Goal: Information Seeking & Learning: Find specific fact

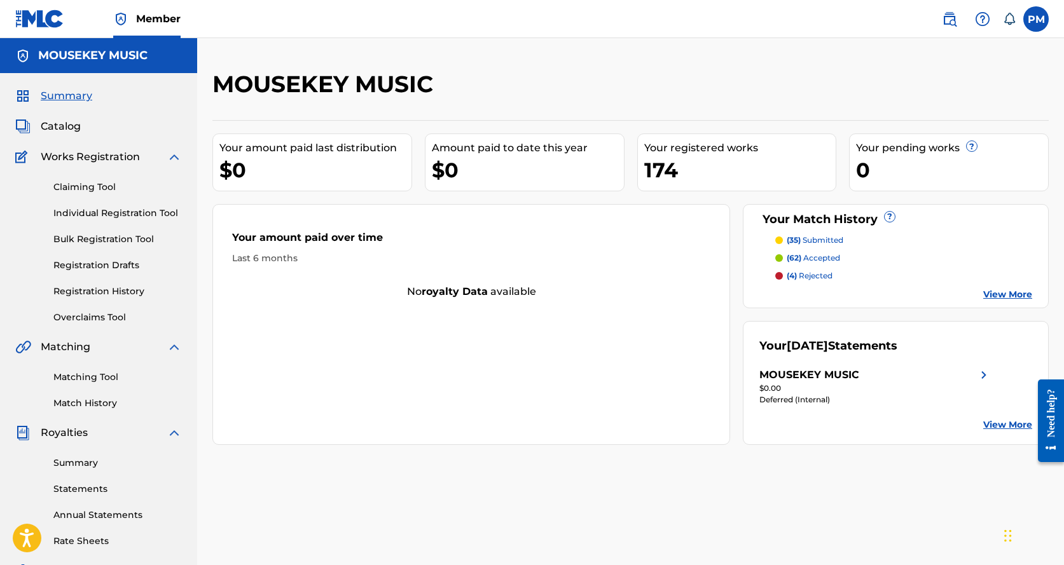
click at [816, 238] on p "(35) submitted" at bounding box center [815, 240] width 57 height 11
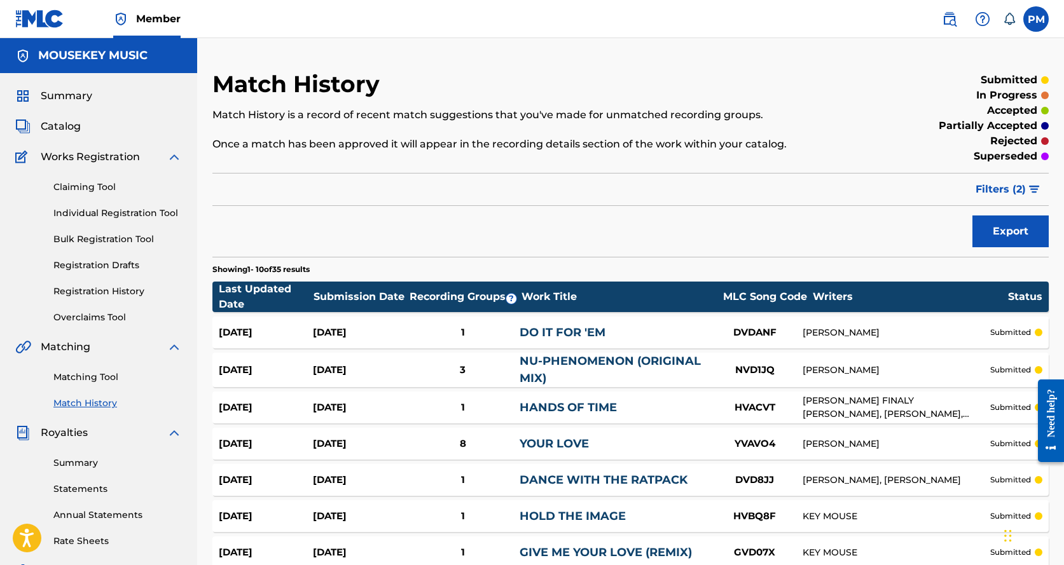
click at [75, 125] on span "Catalog" at bounding box center [61, 126] width 40 height 15
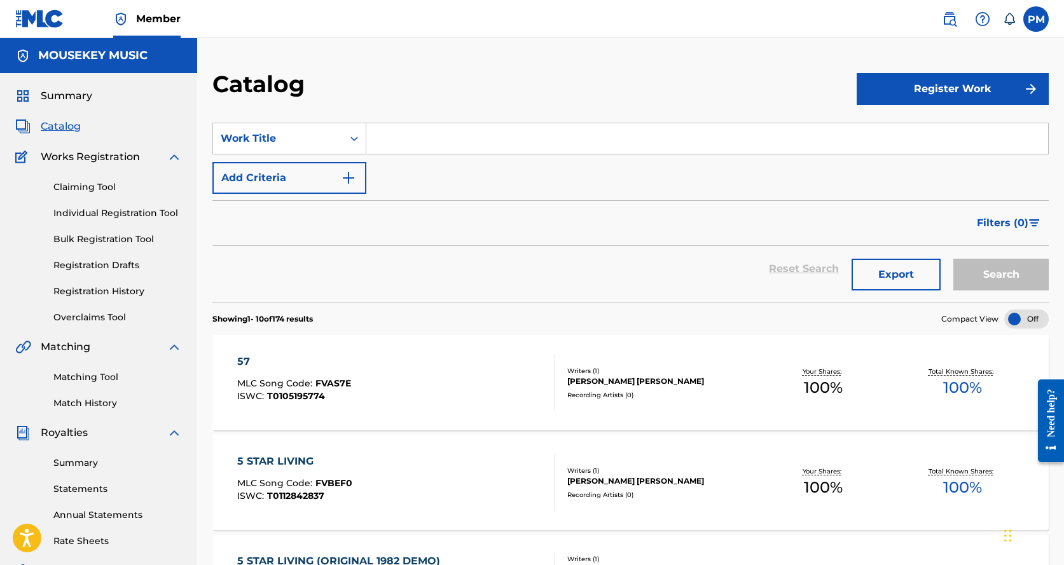
click at [402, 146] on input "Search Form" at bounding box center [707, 138] width 682 height 31
type input "do it for em"
click at [984, 280] on button "Search" at bounding box center [1000, 275] width 95 height 32
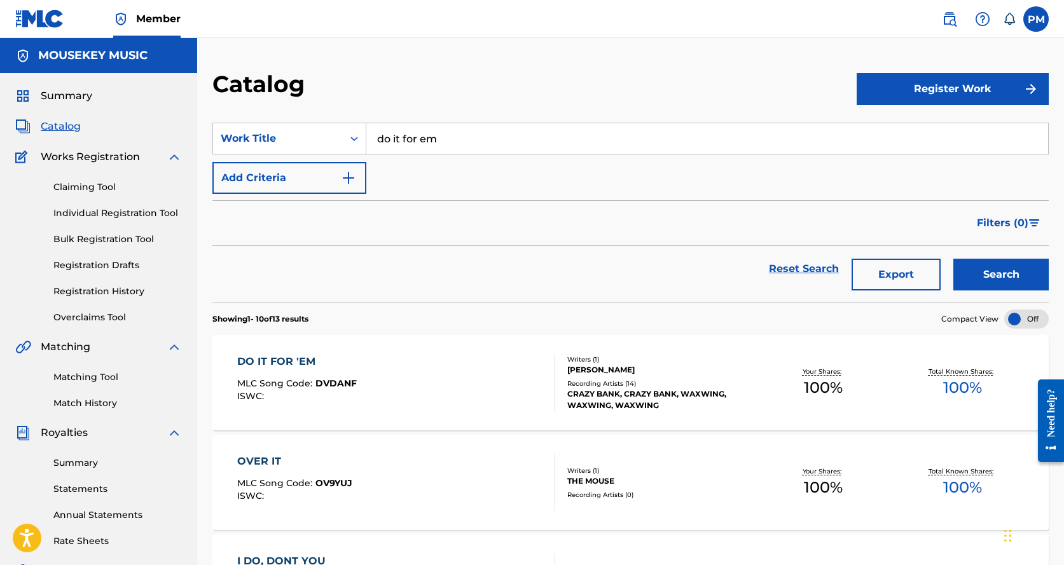
click at [443, 352] on div "DO IT FOR 'EM MLC Song Code : DVDANF ISWC : Writers ( 1 ) [PERSON_NAME] Recordi…" at bounding box center [630, 382] width 836 height 95
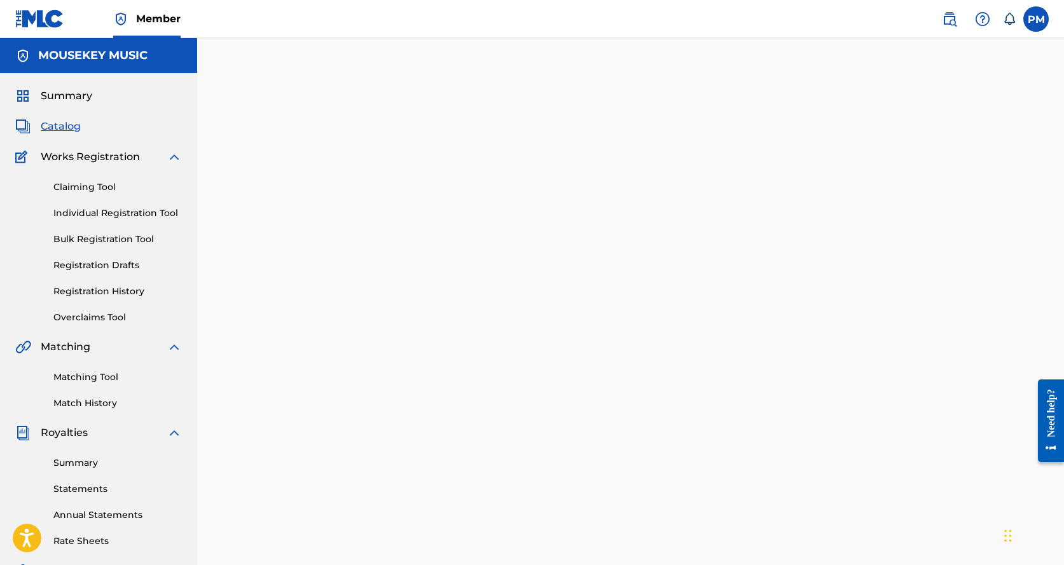
click at [443, 352] on div at bounding box center [630, 385] width 867 height 631
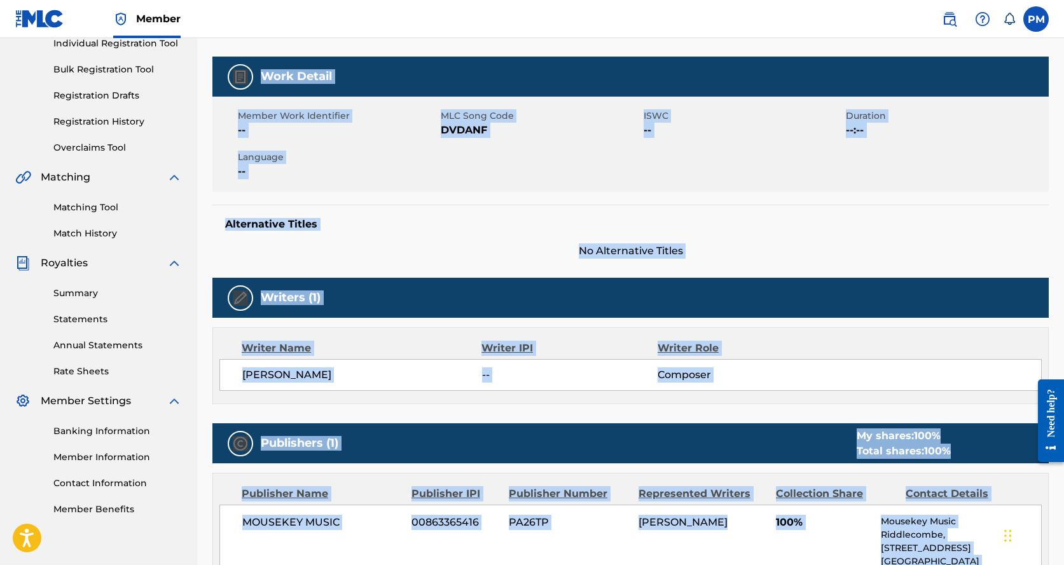
click at [443, 352] on div "Writer Name" at bounding box center [362, 348] width 240 height 15
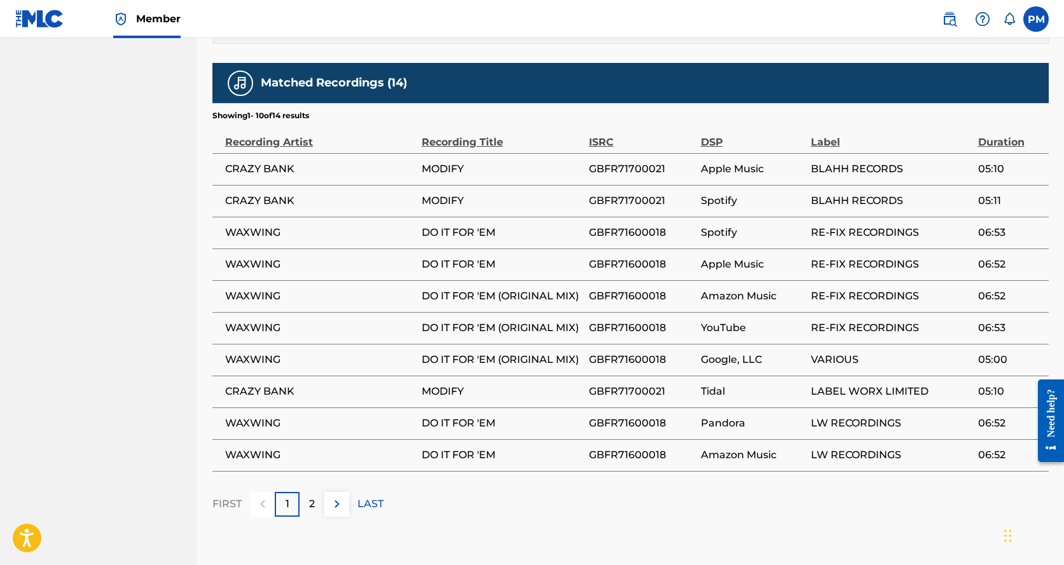
scroll to position [763, 0]
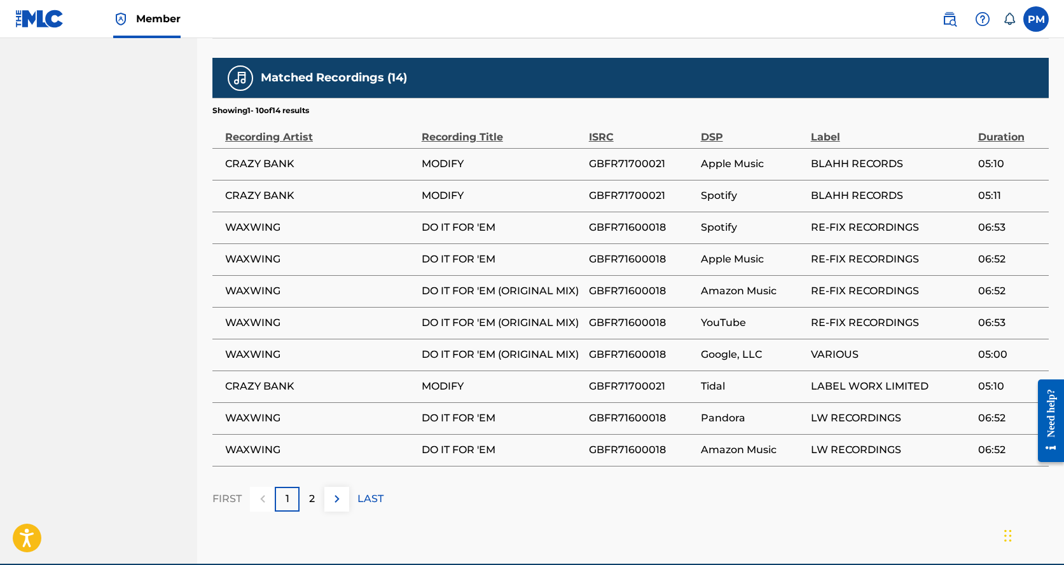
click at [319, 490] on div "2" at bounding box center [311, 499] width 25 height 25
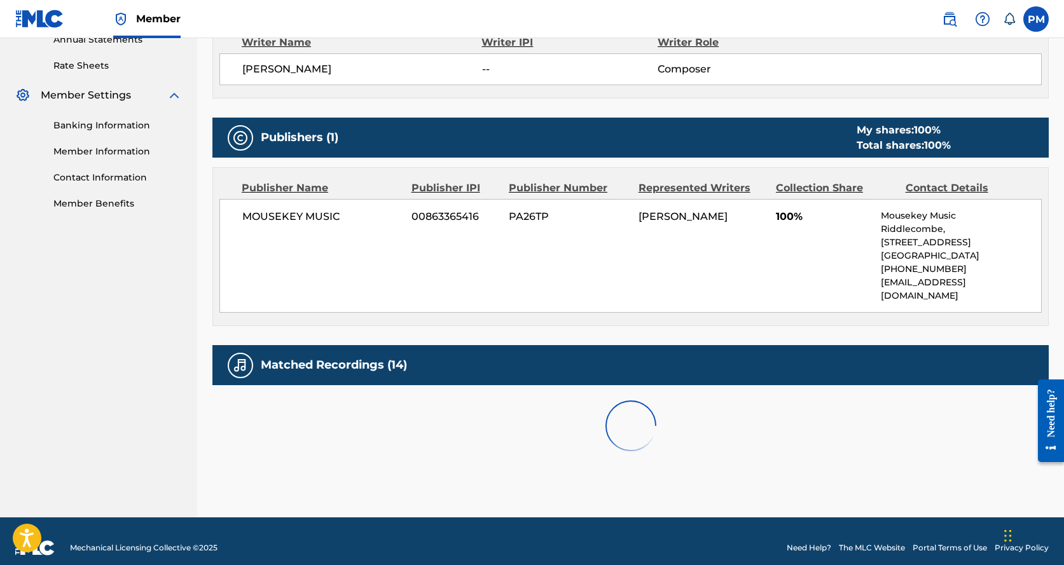
scroll to position [619, 0]
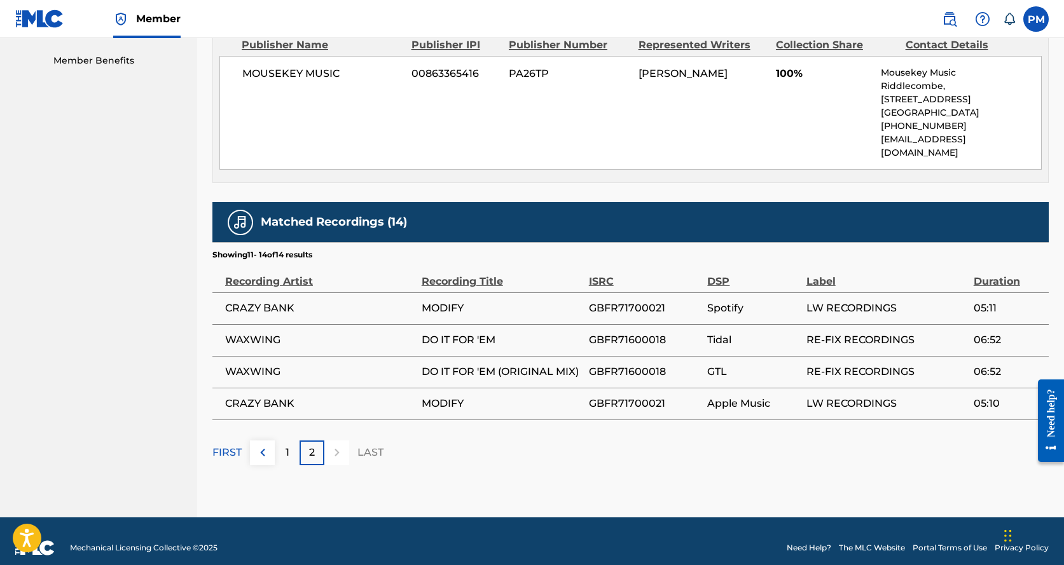
click at [294, 441] on div "1" at bounding box center [287, 453] width 25 height 25
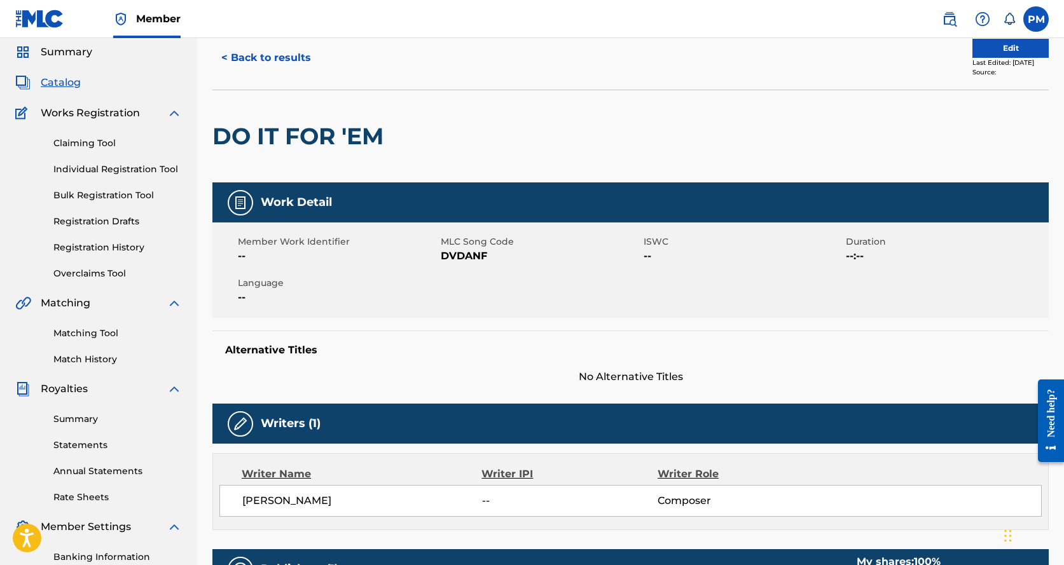
scroll to position [43, 0]
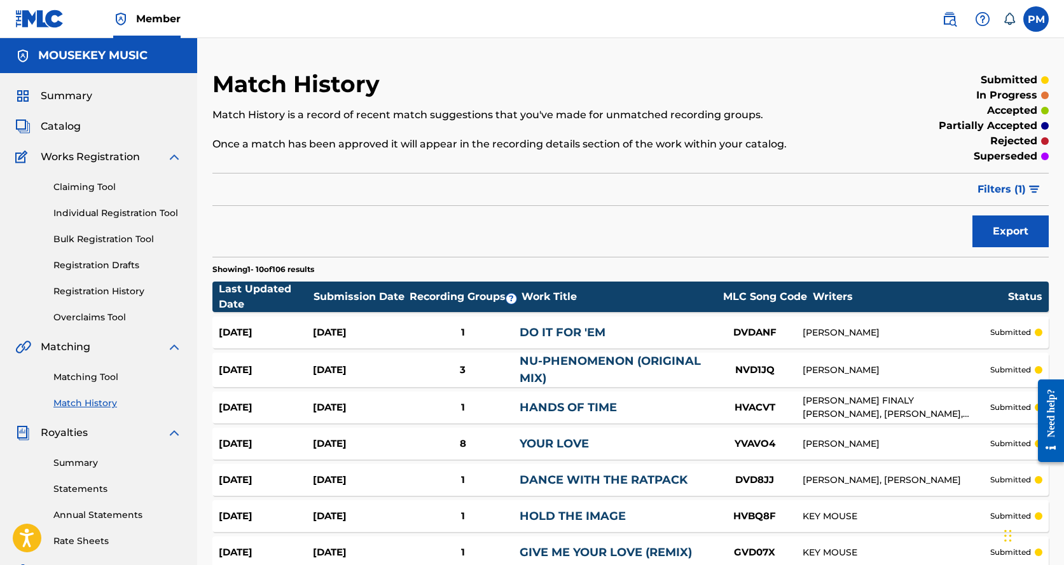
click at [570, 340] on div "DO IT FOR 'EM" at bounding box center [613, 332] width 188 height 17
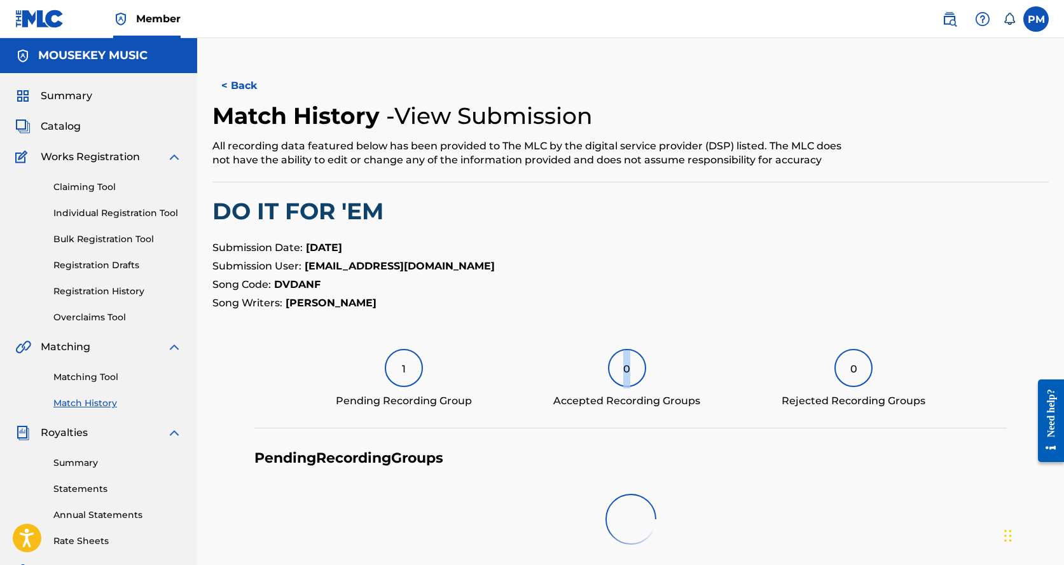
click at [570, 339] on div "< Back Match History - View Submission All recording data featured below has be…" at bounding box center [630, 458] width 836 height 776
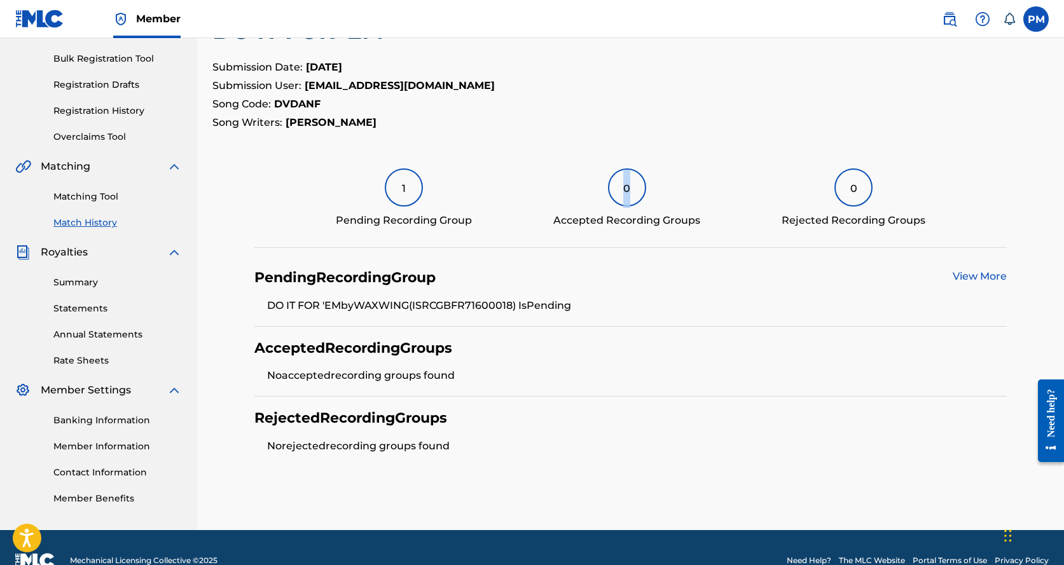
scroll to position [79, 0]
